Goal: Obtain resource: Download file/media

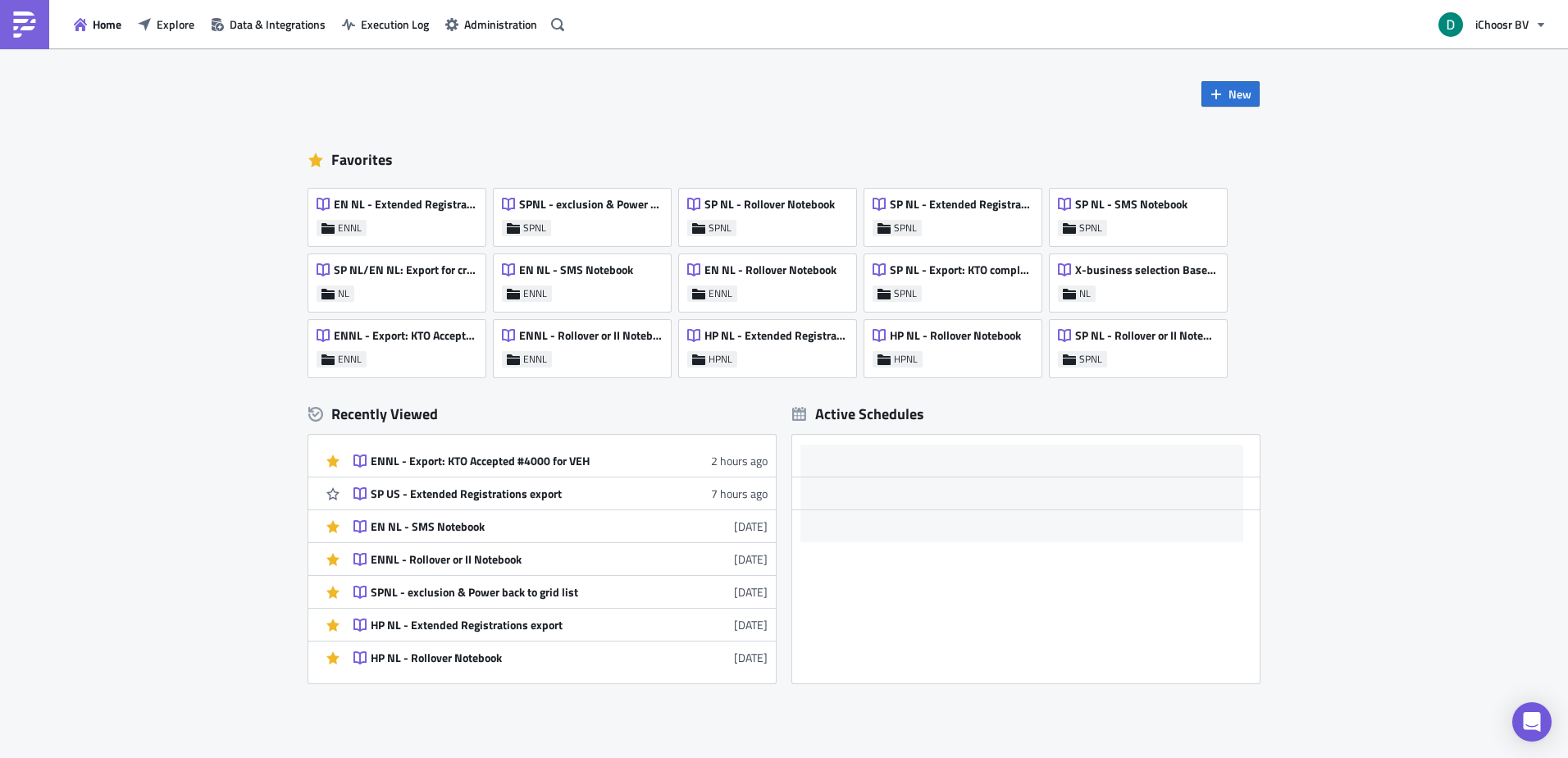
click at [383, 348] on div "ENNL - Export: KTO Accepted #4000 for VEH" at bounding box center [397, 339] width 160 height 23
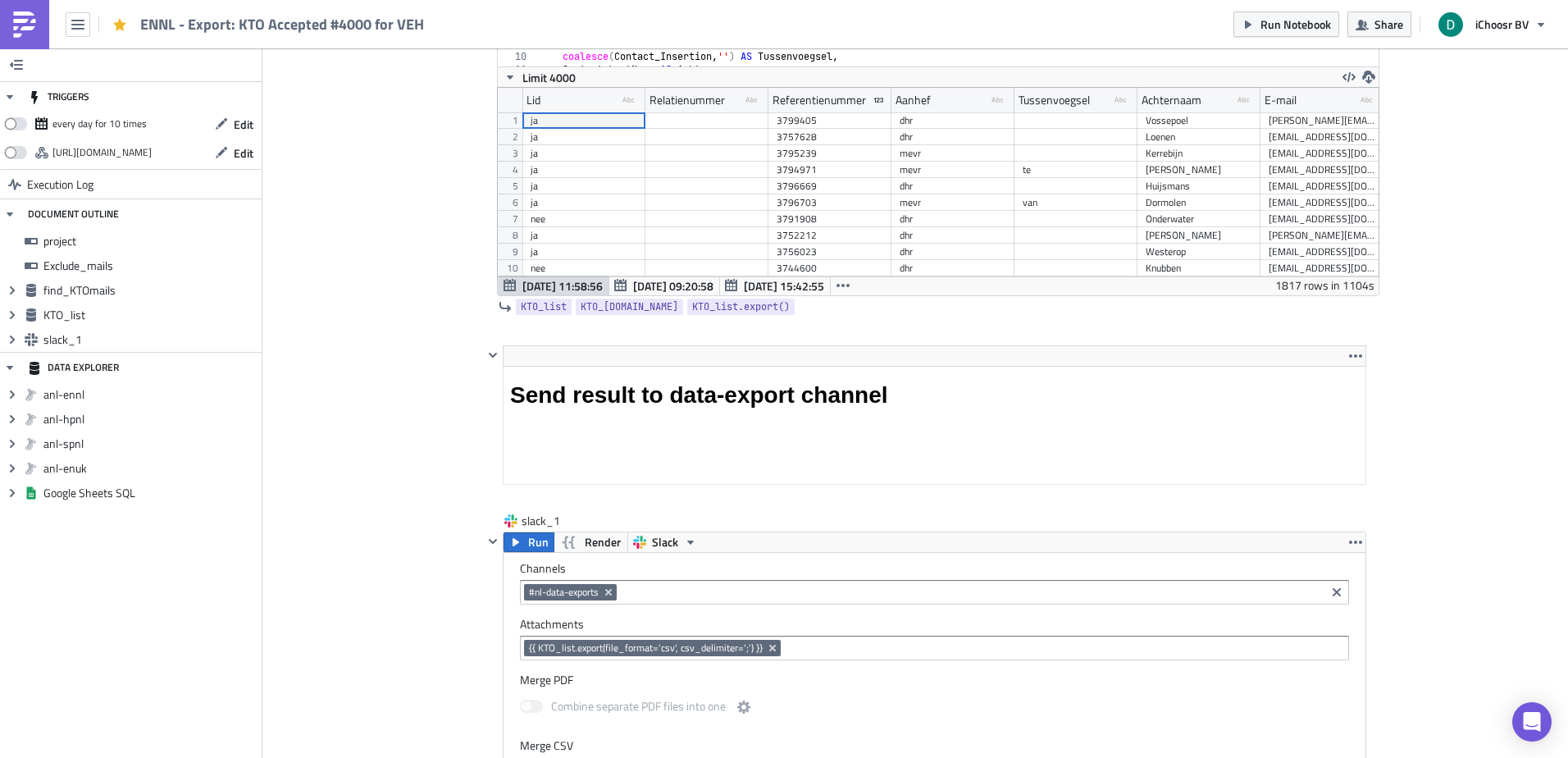
scroll to position [2461, 0]
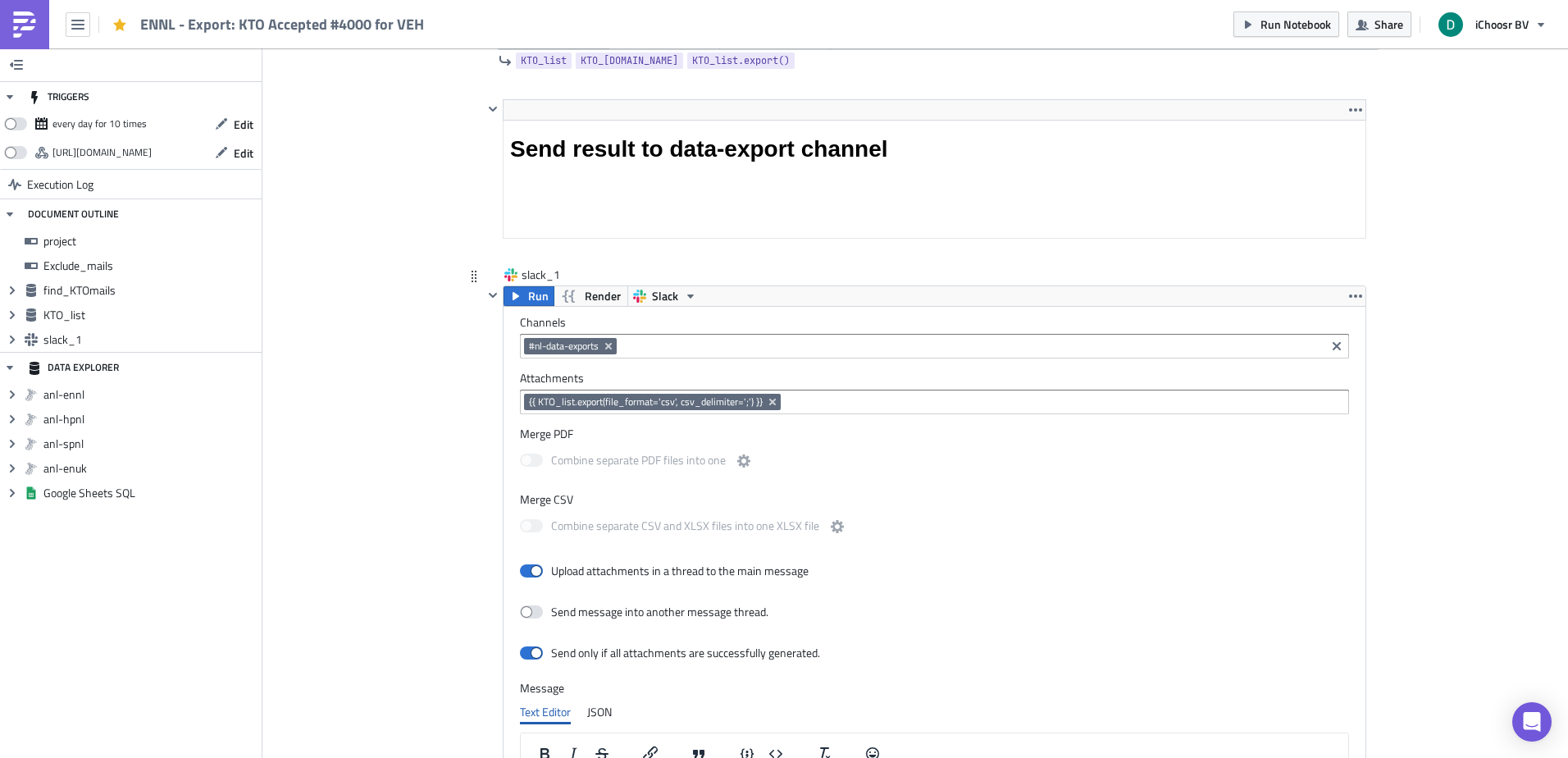
click at [834, 391] on div "{{ KTO_list.export(file_format='csv', csv_delimiter=';') }}" at bounding box center [934, 402] width 829 height 25
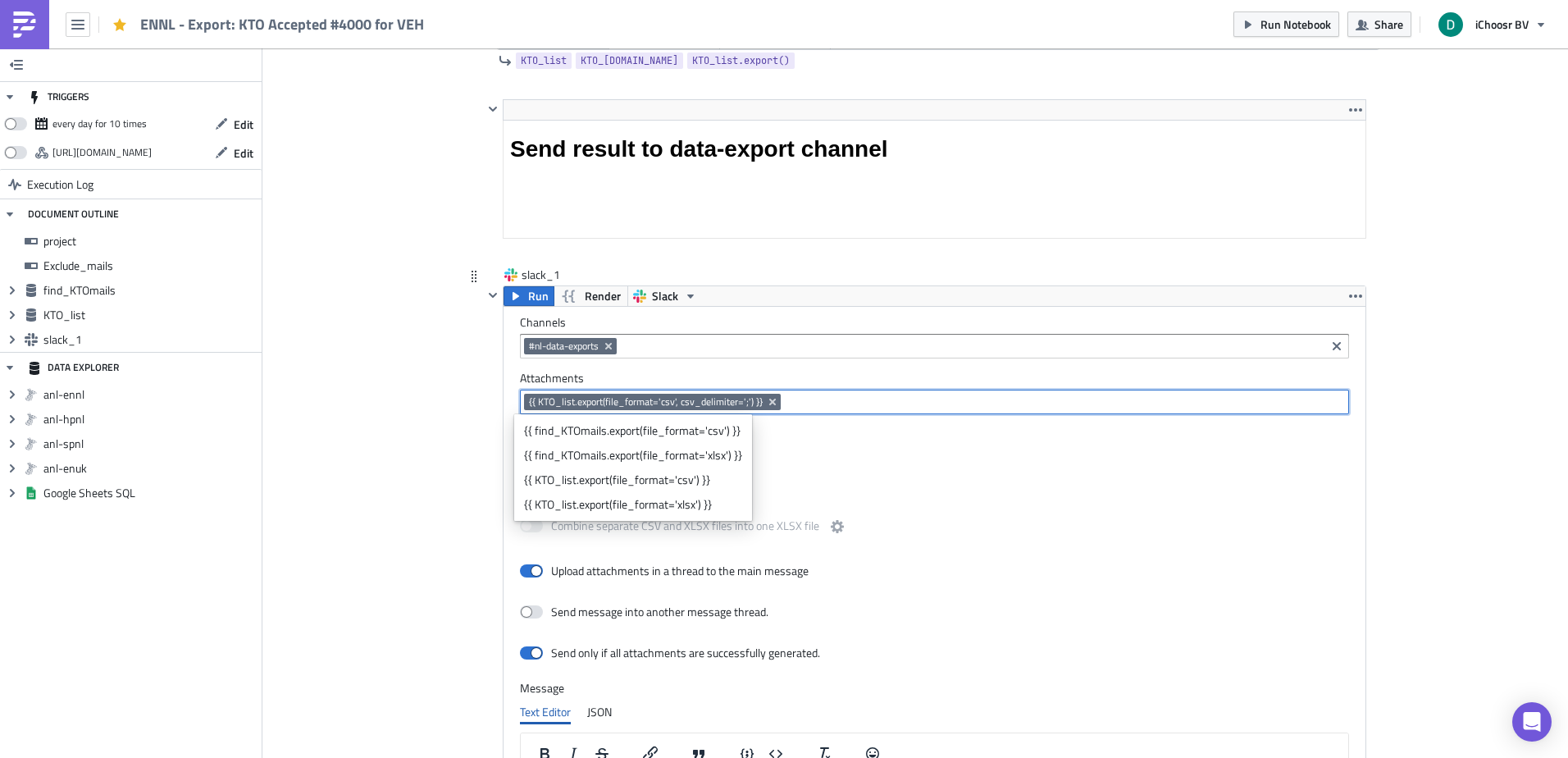
click at [834, 398] on input at bounding box center [1063, 402] width 558 height 16
click at [830, 410] on input at bounding box center [1063, 402] width 558 height 16
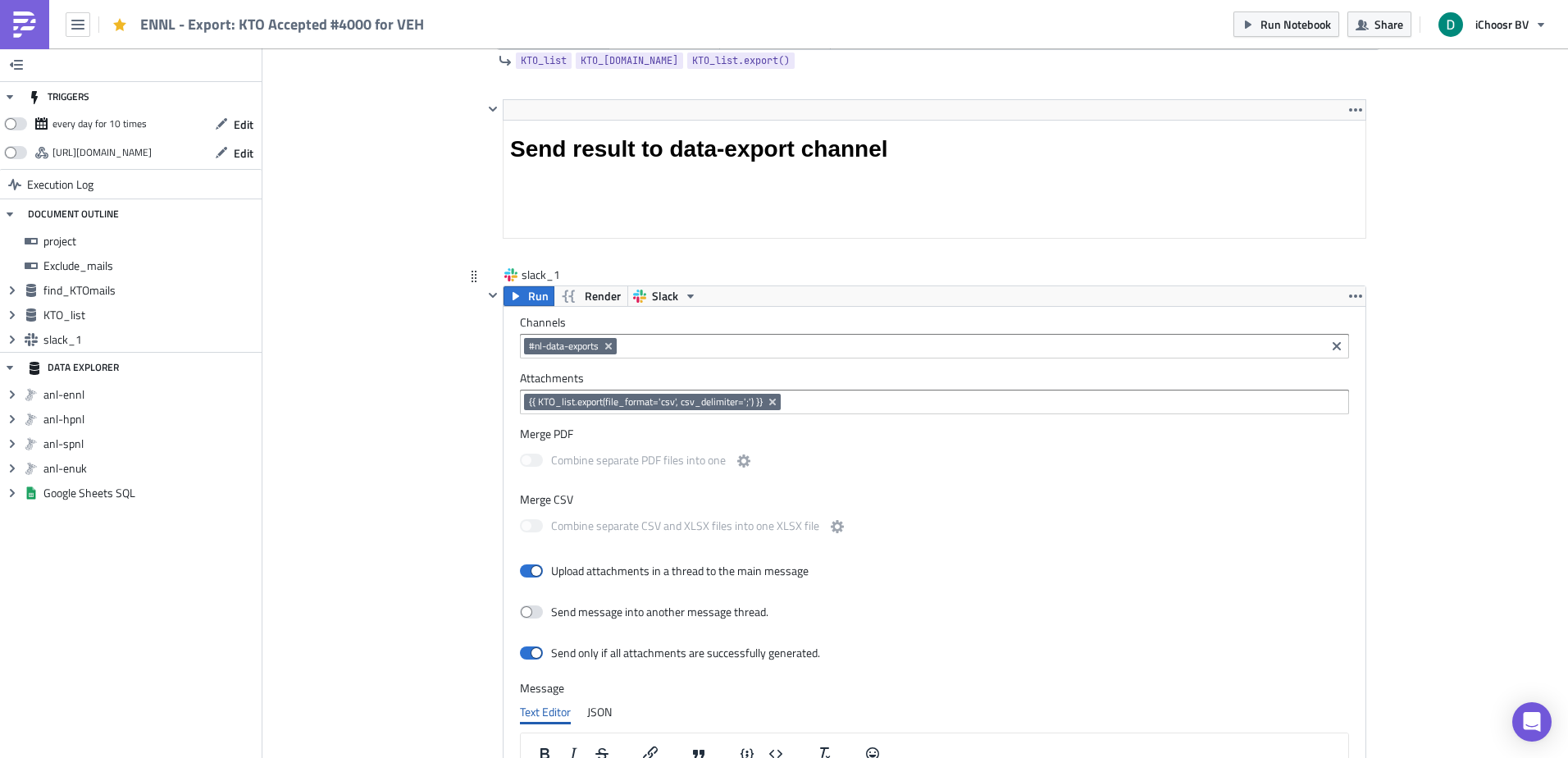
click at [822, 431] on label "Merge PDF" at bounding box center [934, 434] width 829 height 15
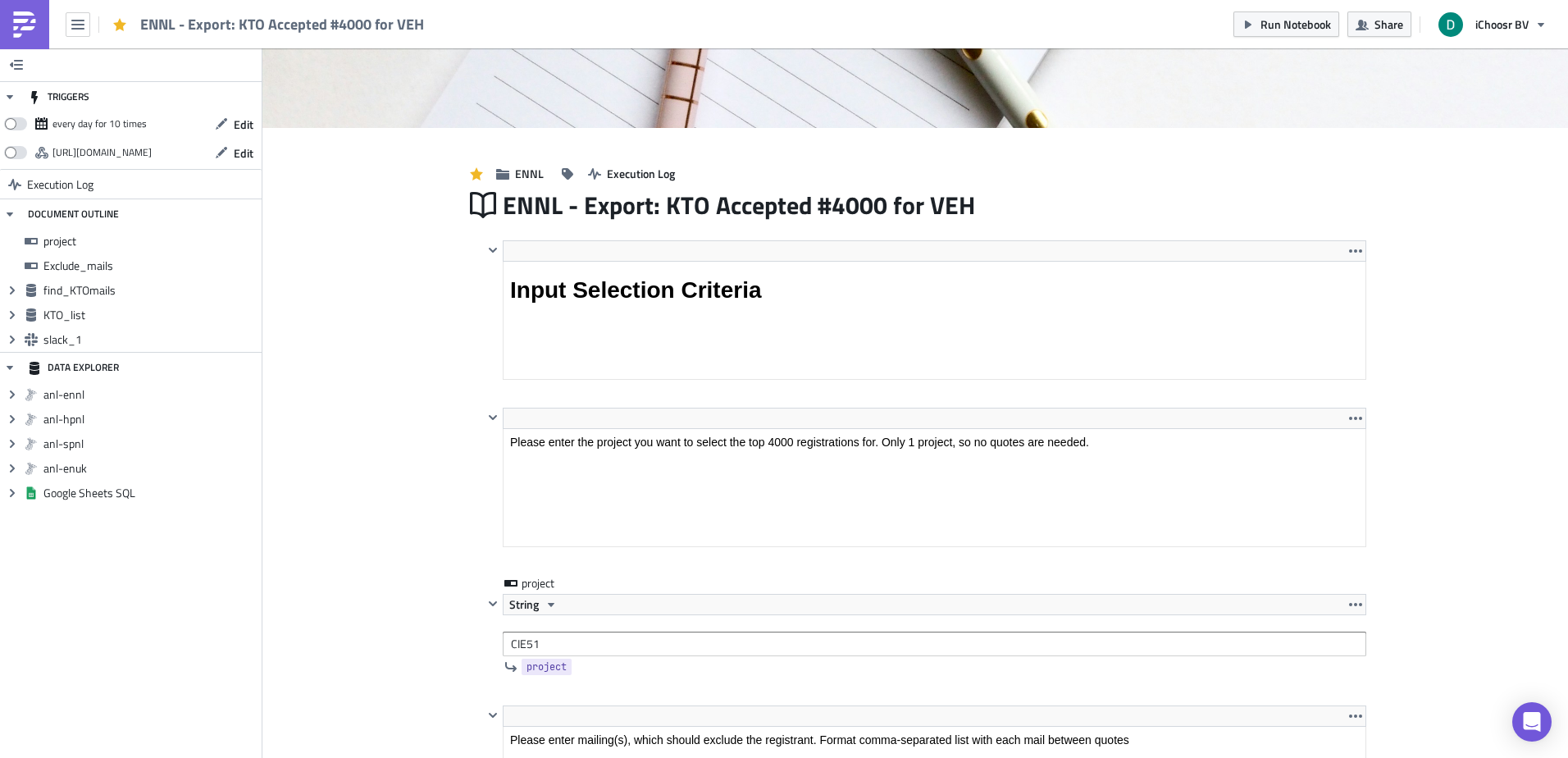
scroll to position [0, 0]
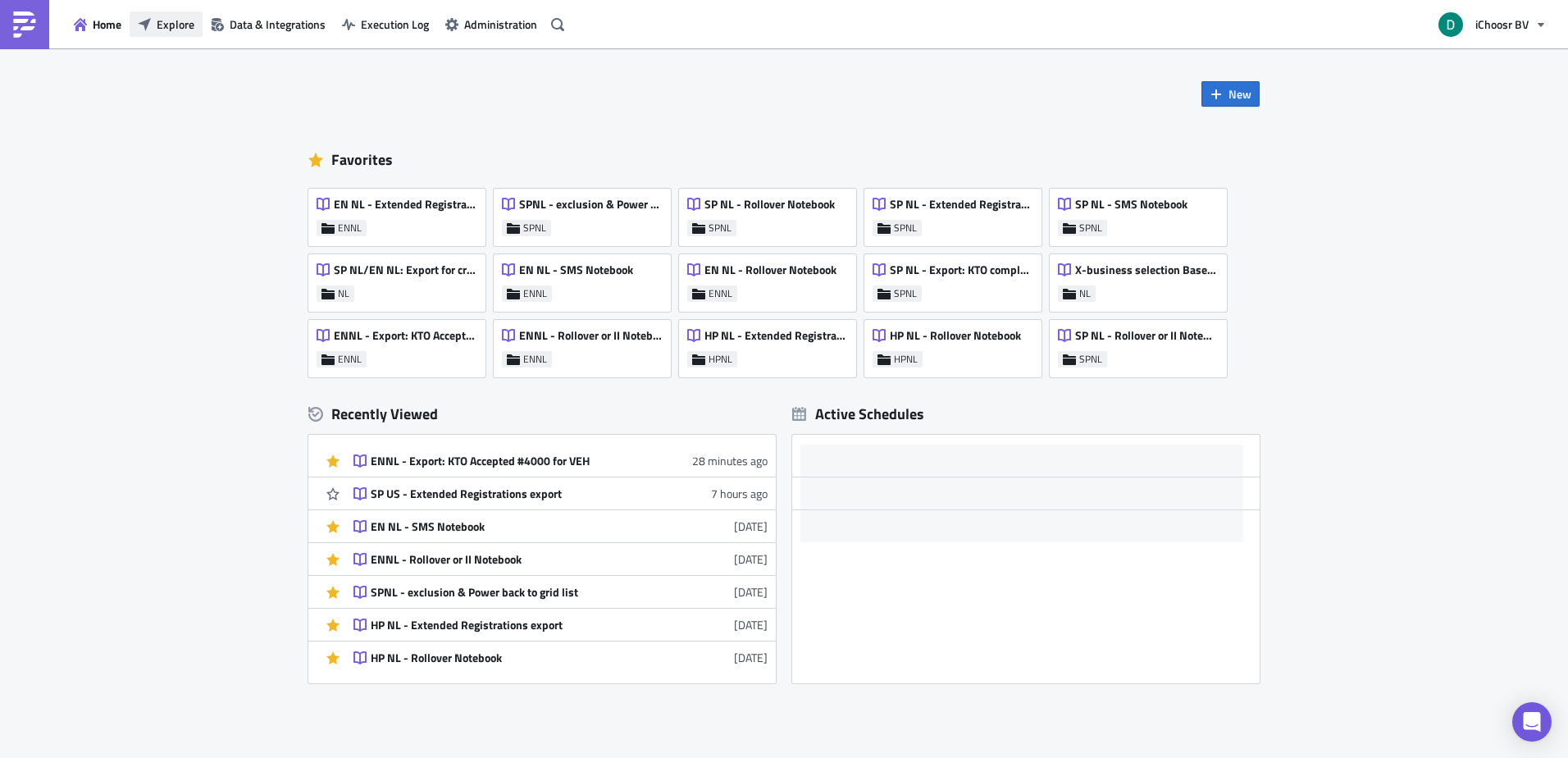
click at [181, 30] on span "Explore" at bounding box center [175, 23] width 37 height 17
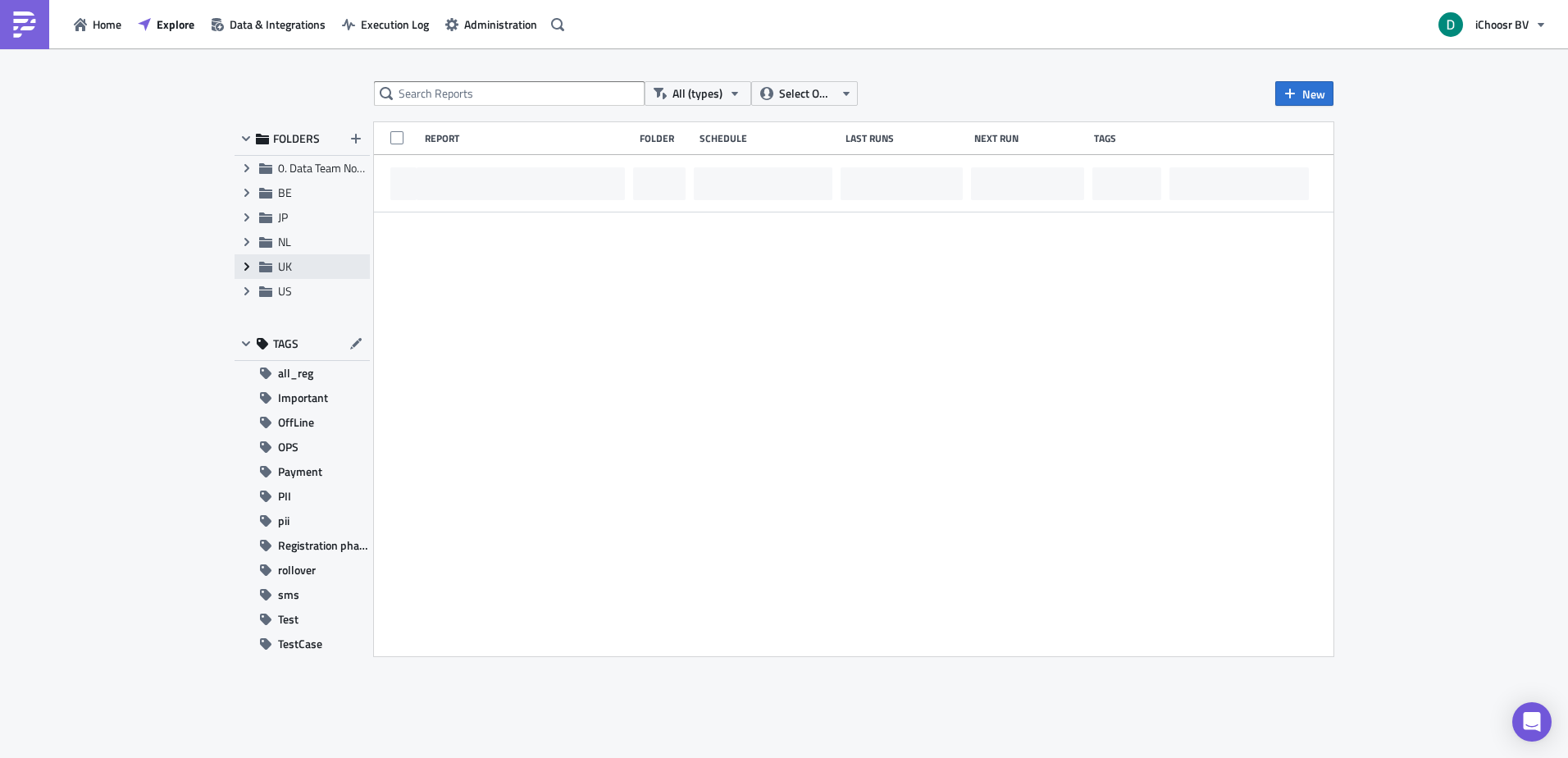
click at [242, 264] on icon "Expand group" at bounding box center [247, 266] width 13 height 13
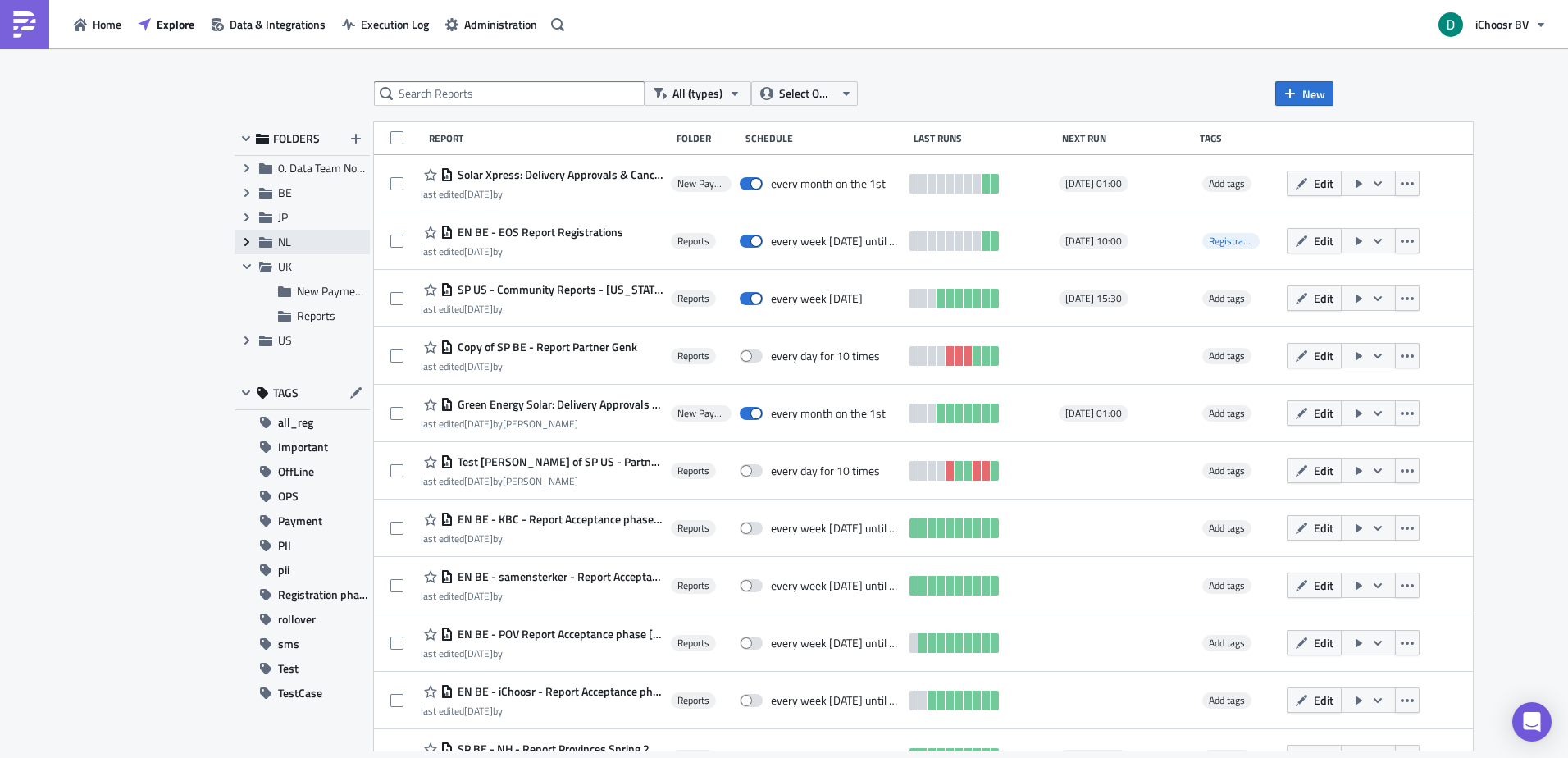
click at [242, 241] on icon "Expand group" at bounding box center [247, 241] width 13 height 13
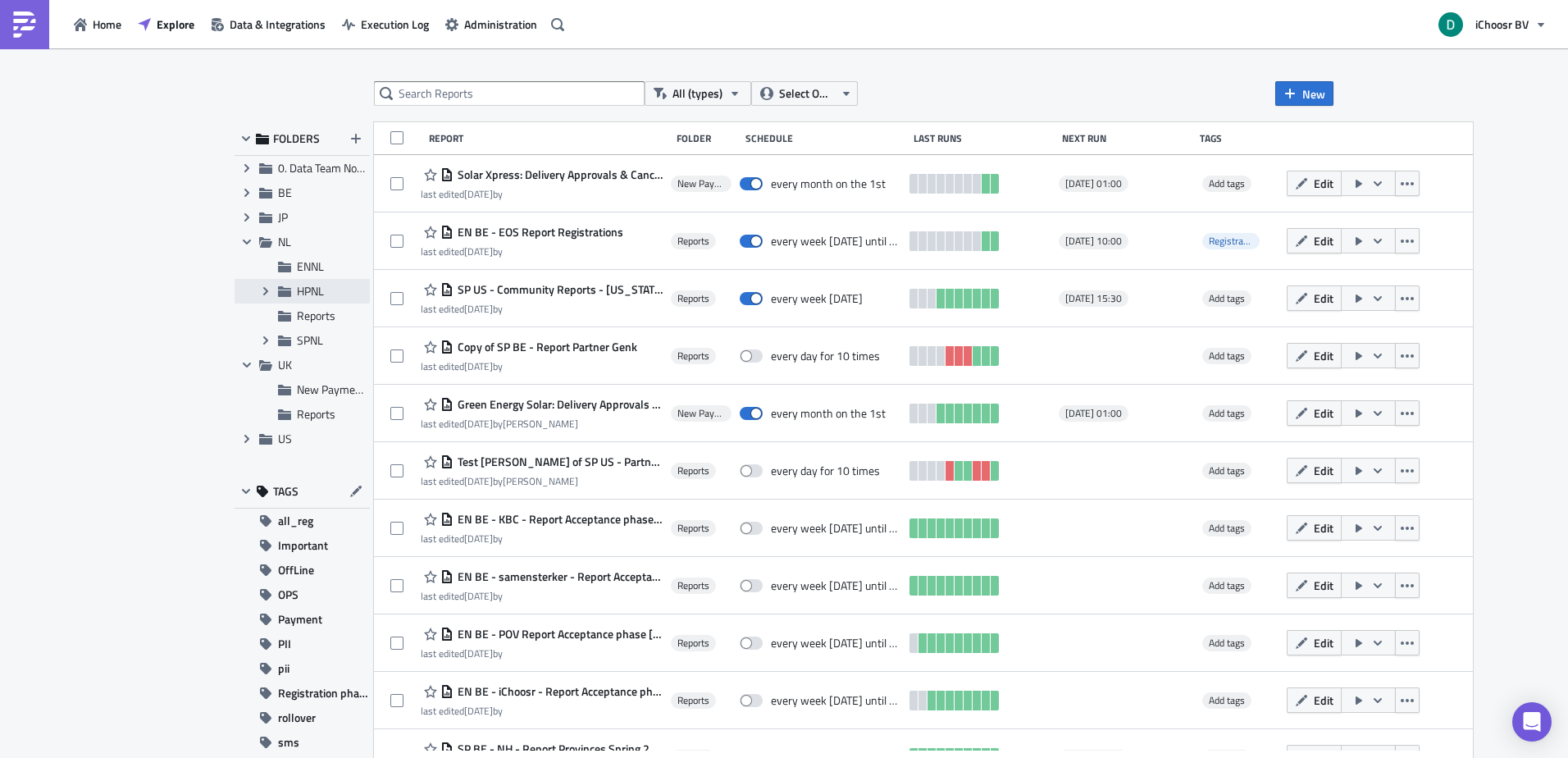
click at [299, 288] on span "HPNL" at bounding box center [310, 290] width 27 height 17
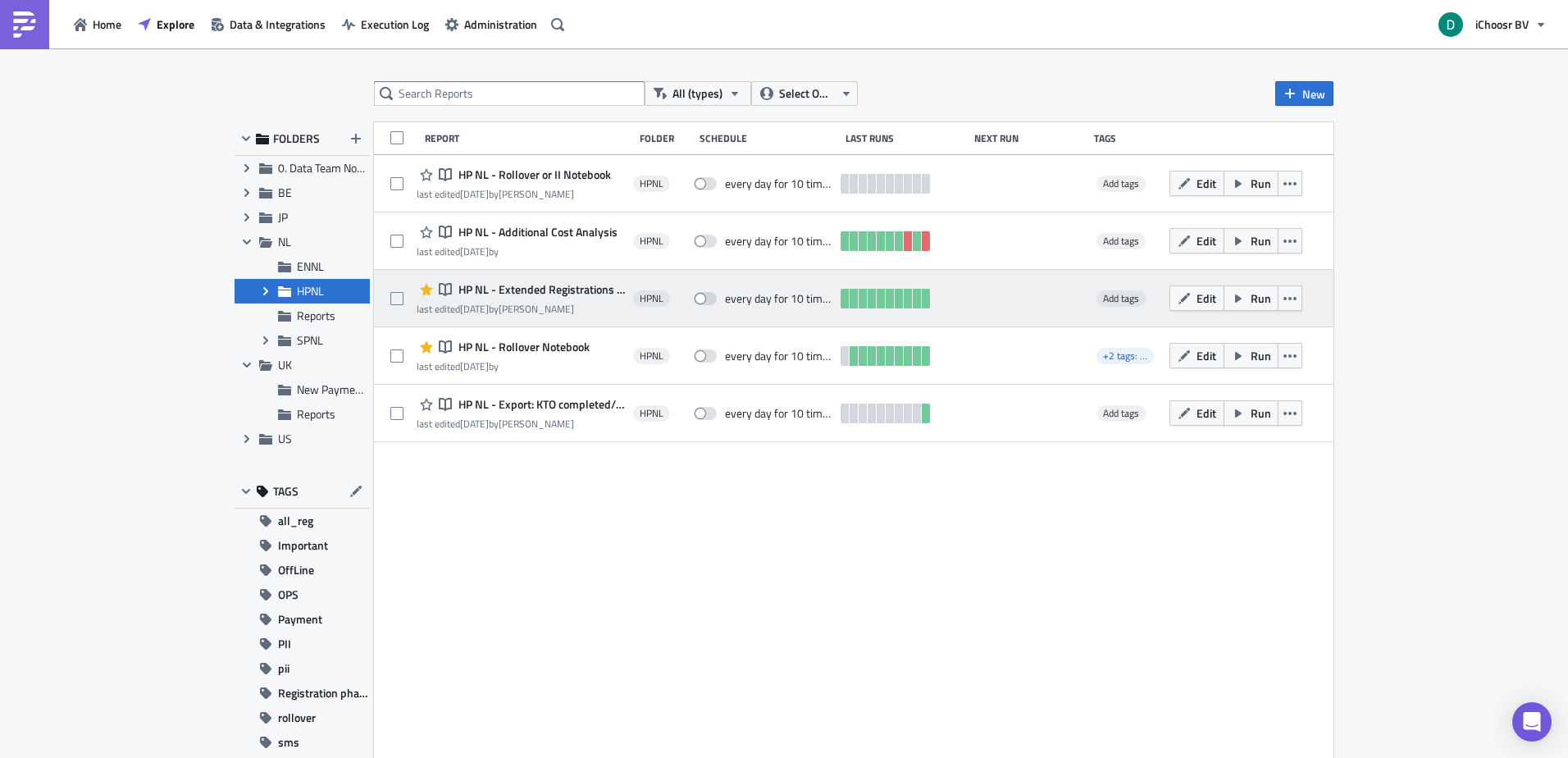
click at [522, 289] on span "HP NL - Extended Registrations export" at bounding box center [540, 289] width 171 height 15
